Goal: Navigation & Orientation: Find specific page/section

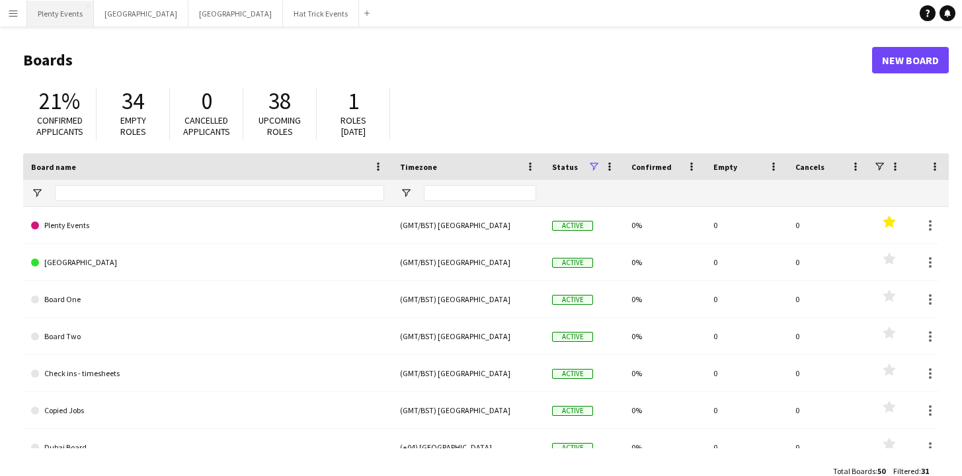
click at [69, 14] on button "Plenty Events Close" at bounding box center [60, 14] width 67 height 26
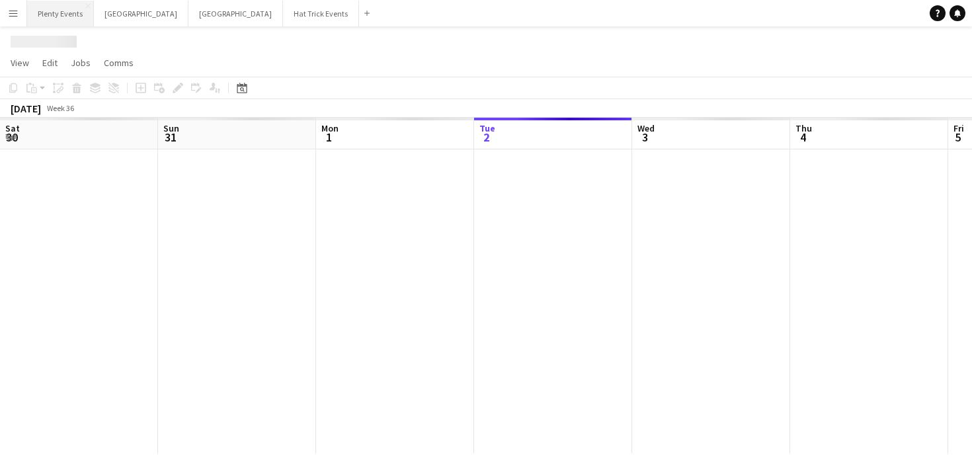
scroll to position [0, 316]
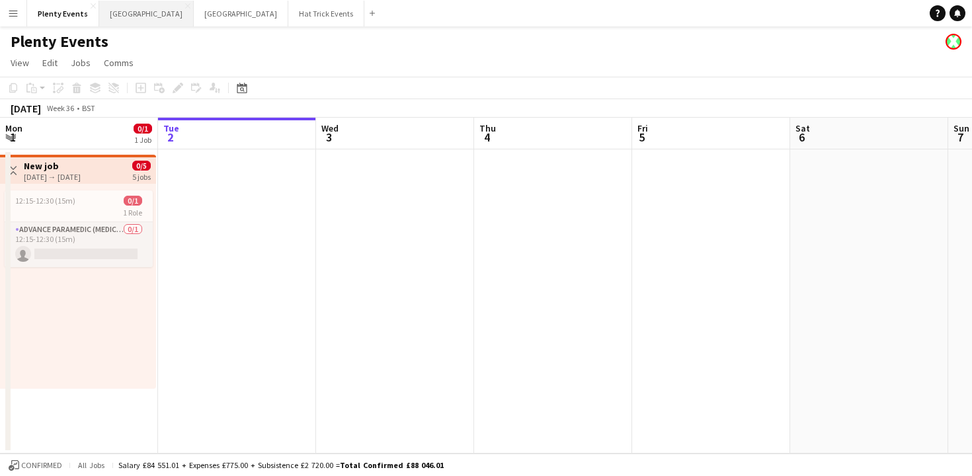
click at [117, 15] on button "London Close" at bounding box center [146, 14] width 95 height 26
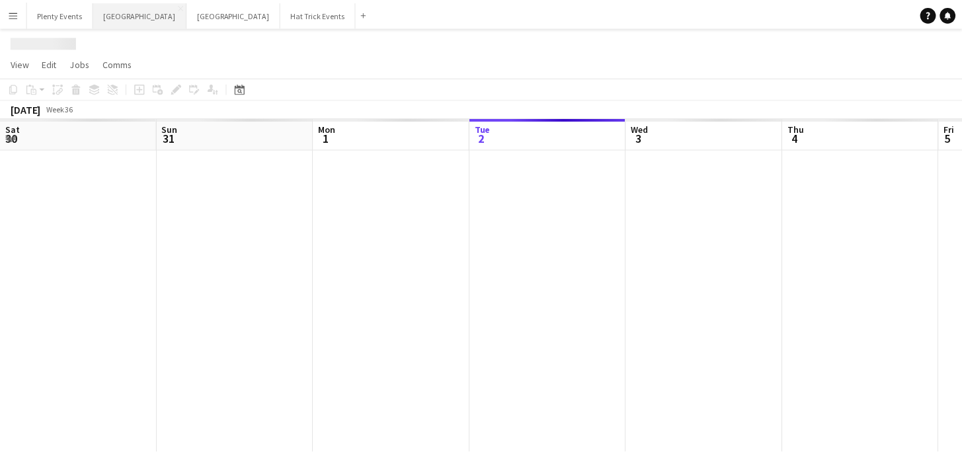
scroll to position [0, 316]
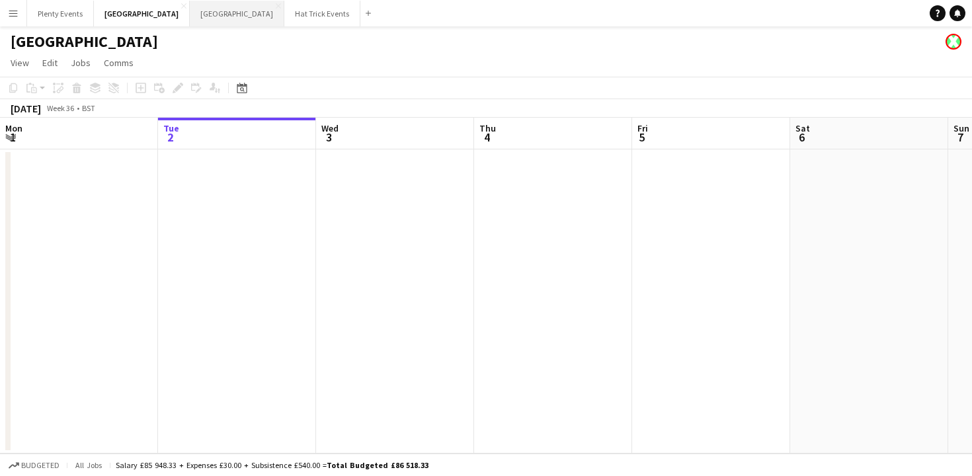
click at [190, 17] on button "Manchester Close" at bounding box center [237, 14] width 95 height 26
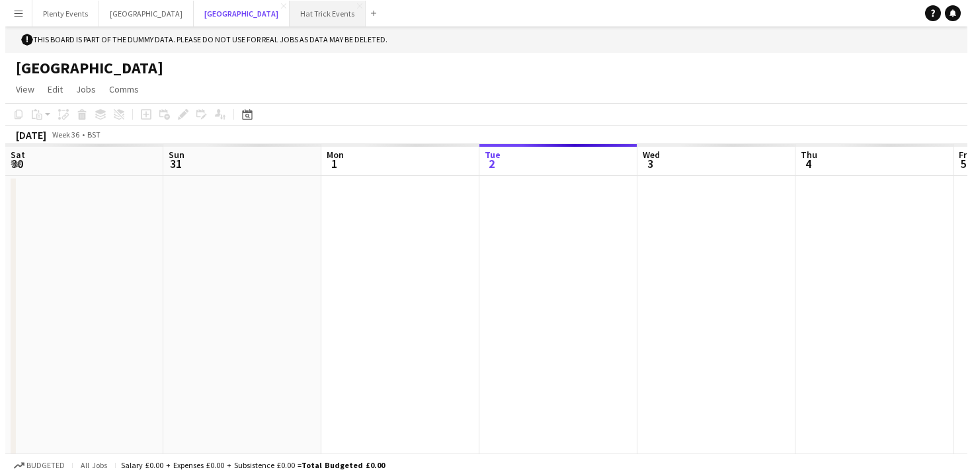
scroll to position [0, 316]
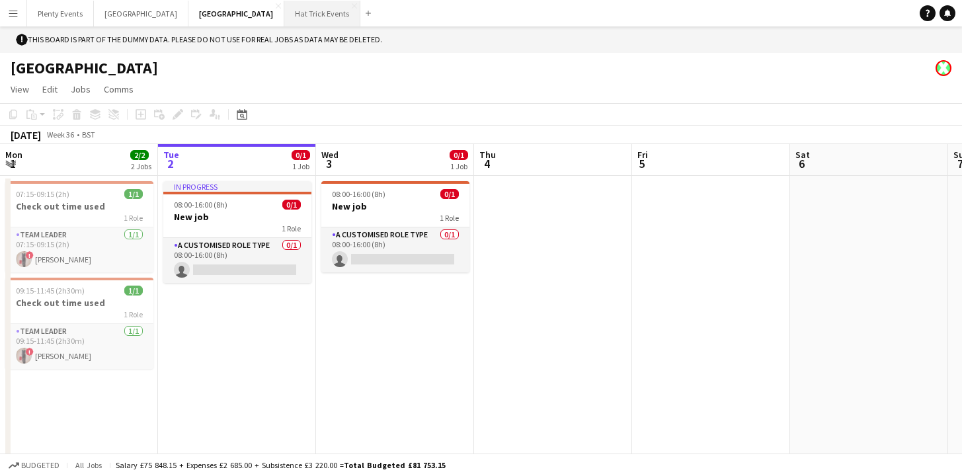
click at [284, 19] on button "Hat Trick Events Close" at bounding box center [322, 14] width 76 height 26
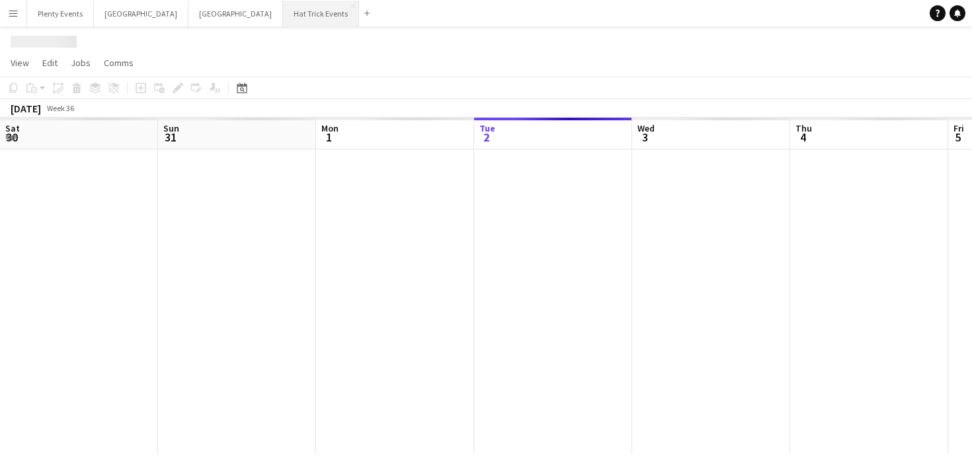
scroll to position [0, 316]
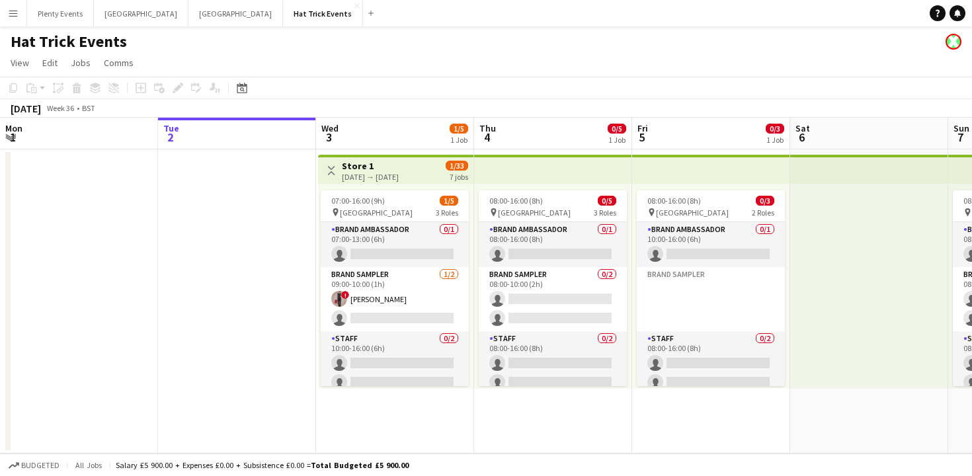
click at [17, 13] on app-icon "Menu" at bounding box center [13, 13] width 11 height 11
